Goal: Task Accomplishment & Management: Manage account settings

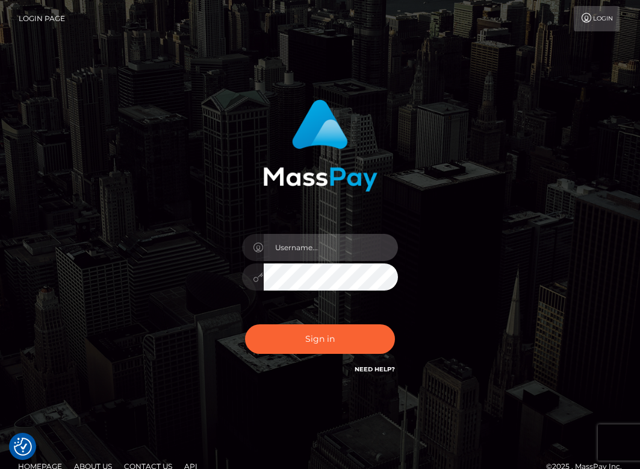
click at [332, 251] on input "text" at bounding box center [331, 247] width 135 height 27
type input "dawson.throne"
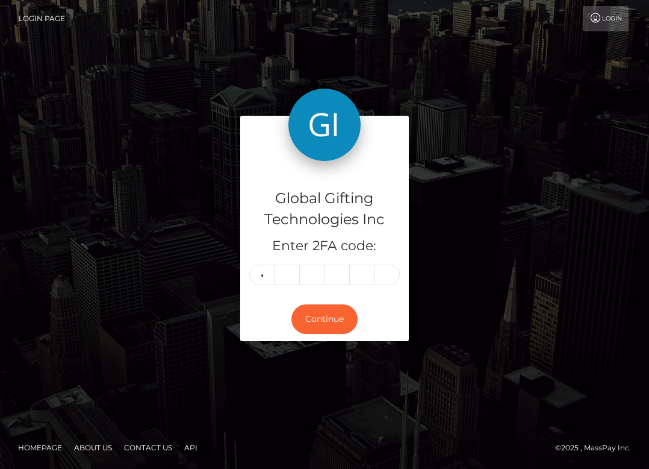
type input "4"
type input "6"
type input "7"
type input "8"
type input "9"
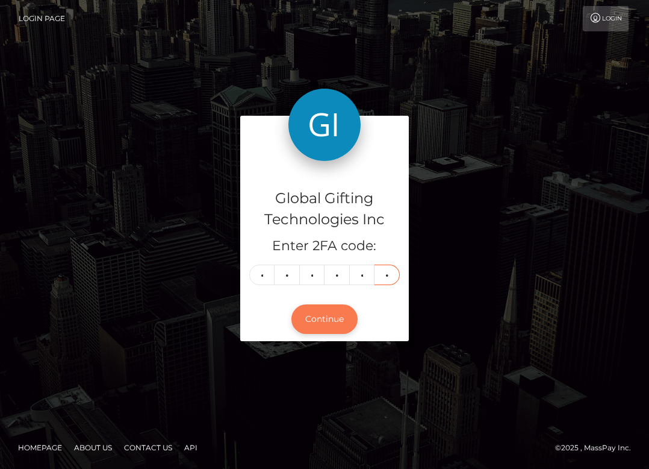
type input "7"
click at [329, 323] on button "Continue" at bounding box center [324, 319] width 66 height 30
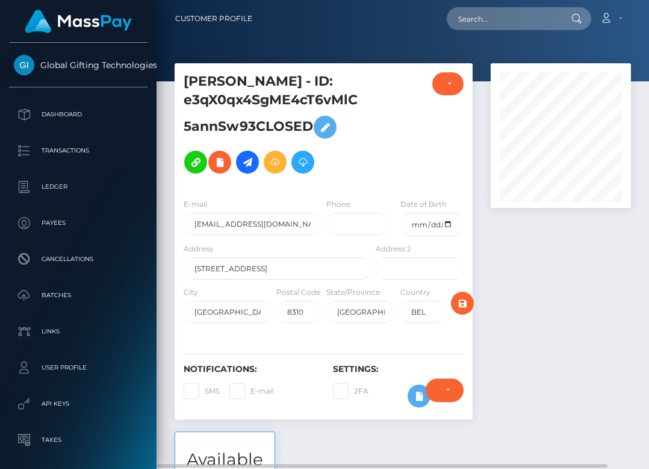
scroll to position [145, 140]
